Goal: Find specific page/section: Find specific page/section

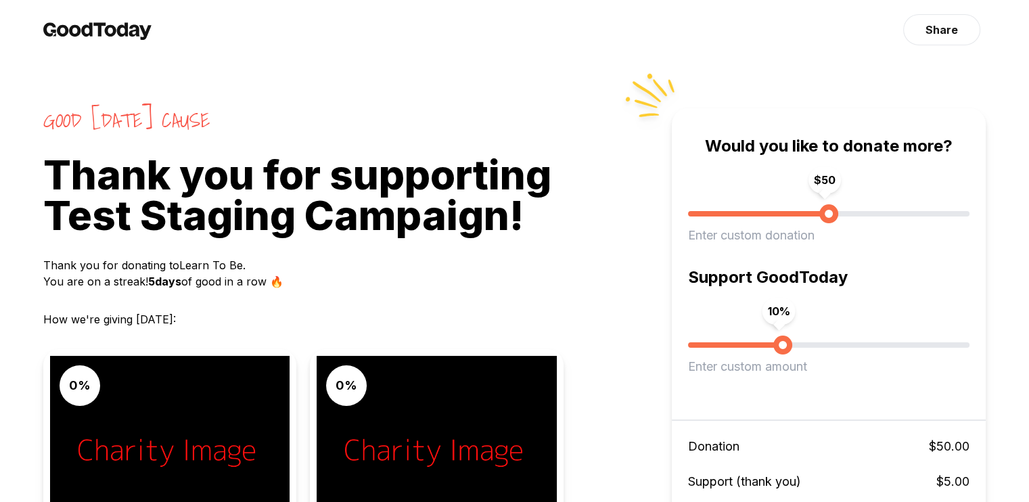
click at [418, 183] on h1 "Thank you for supporting Test Staging Campaign !" at bounding box center [357, 194] width 629 height 81
